Goal: Information Seeking & Learning: Find specific fact

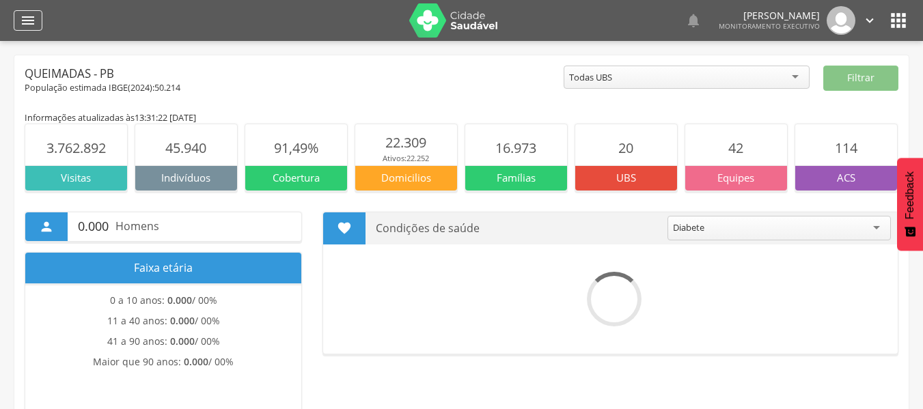
click at [33, 23] on icon "" at bounding box center [28, 20] width 16 height 16
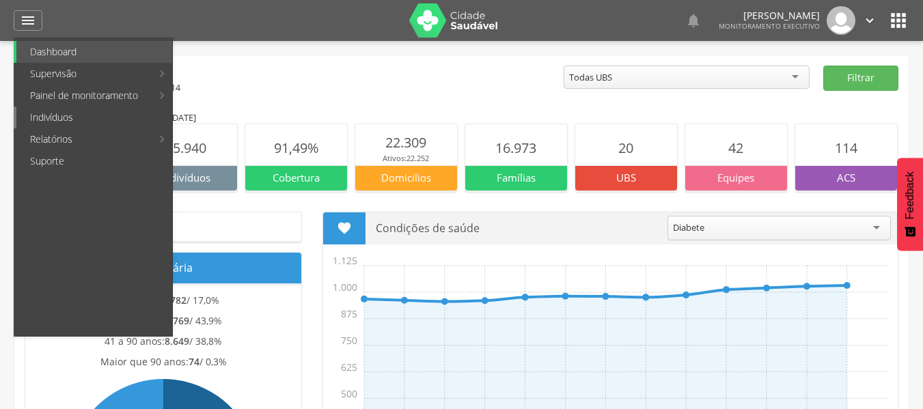
click at [79, 121] on link "Indivíduos" at bounding box center [94, 118] width 156 height 22
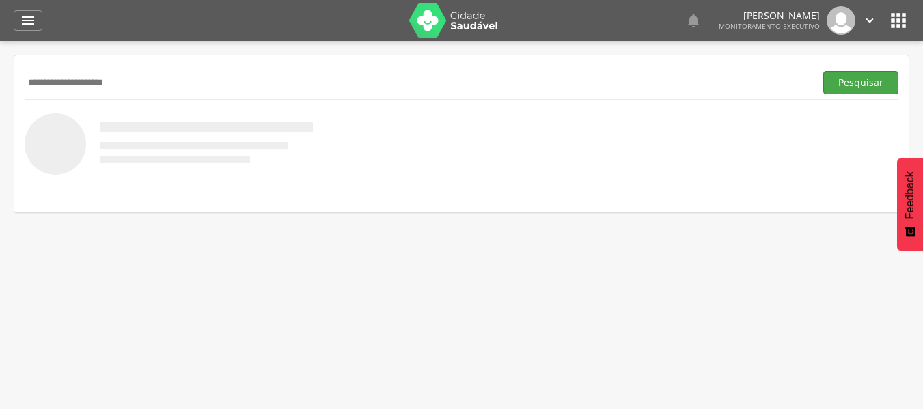
type input "**********"
click at [847, 85] on button "Pesquisar" at bounding box center [861, 82] width 75 height 23
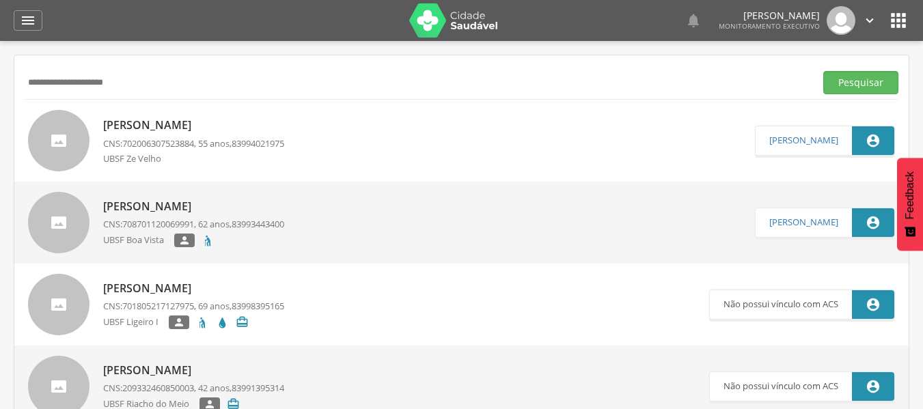
click at [135, 201] on p "[PERSON_NAME]" at bounding box center [193, 207] width 181 height 16
type input "**********"
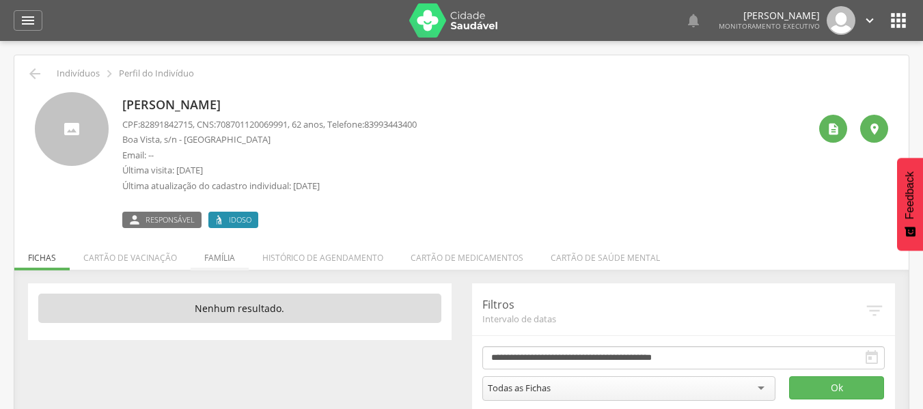
click at [207, 251] on li "Família" at bounding box center [220, 255] width 58 height 32
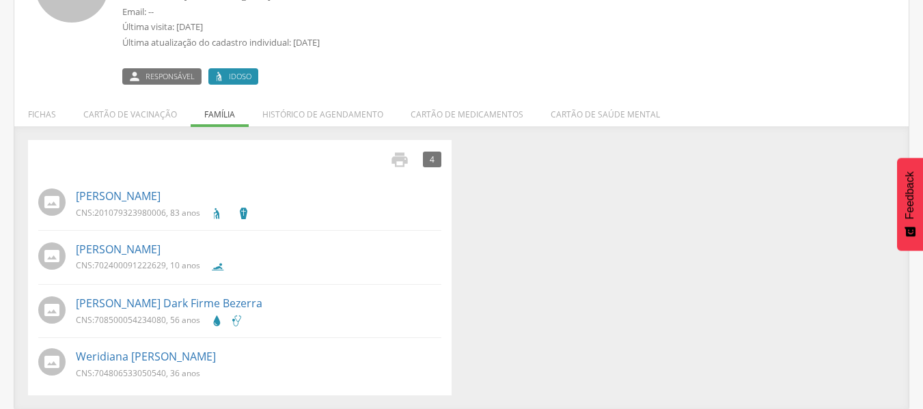
scroll to position [144, 0]
click at [125, 342] on ul "[PERSON_NAME] CNS: 201079323980006 , 83 anos [PERSON_NAME] CNS: 702400091222629…" at bounding box center [239, 283] width 403 height 198
click at [119, 349] on link "Weridiana [PERSON_NAME]" at bounding box center [146, 357] width 140 height 16
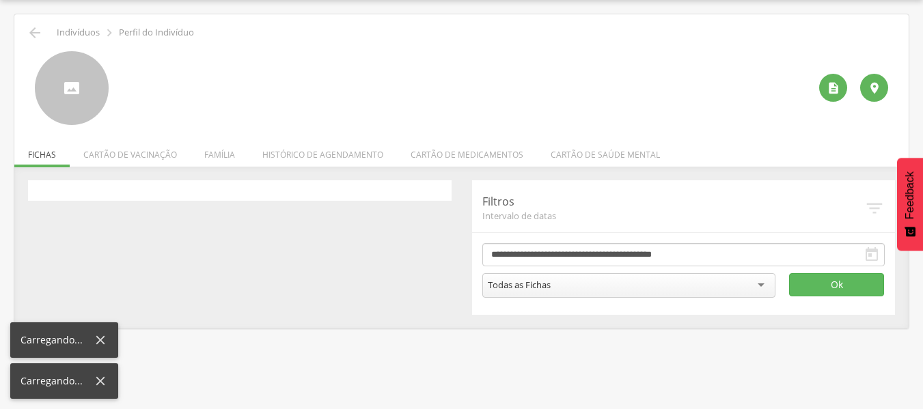
scroll to position [41, 0]
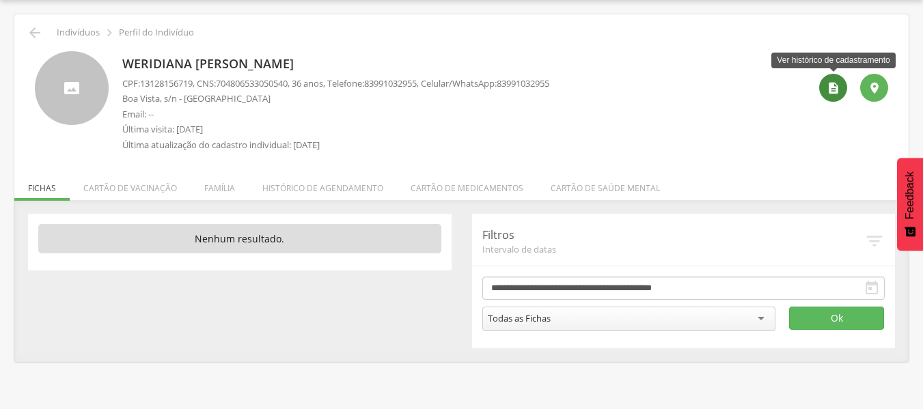
click at [837, 92] on icon "" at bounding box center [834, 88] width 14 height 14
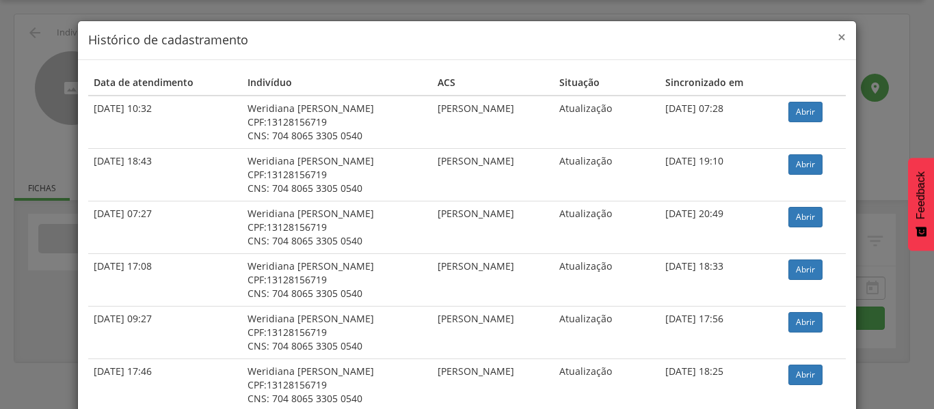
click at [837, 38] on span "×" at bounding box center [841, 36] width 8 height 19
